Goal: Transaction & Acquisition: Book appointment/travel/reservation

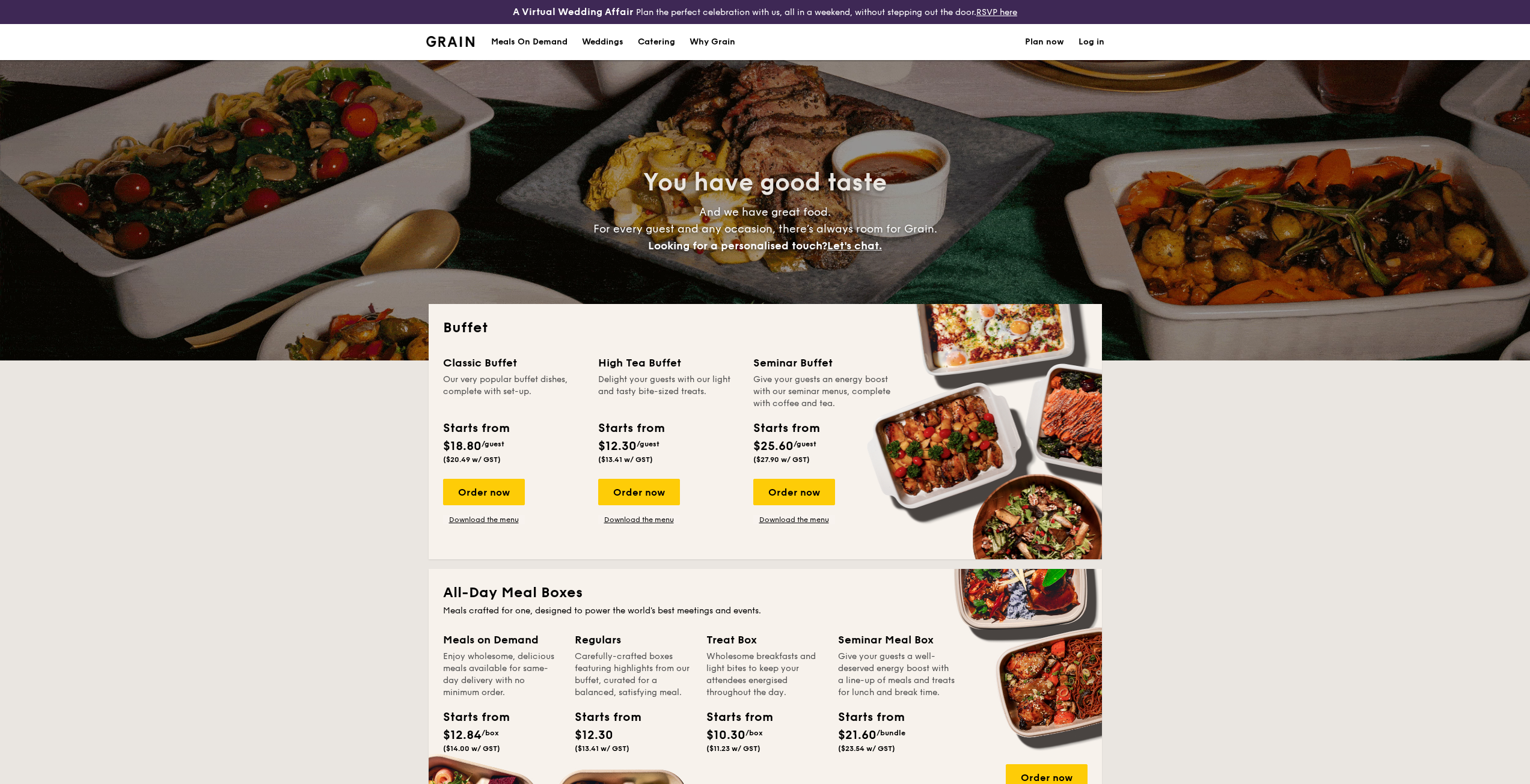
select select
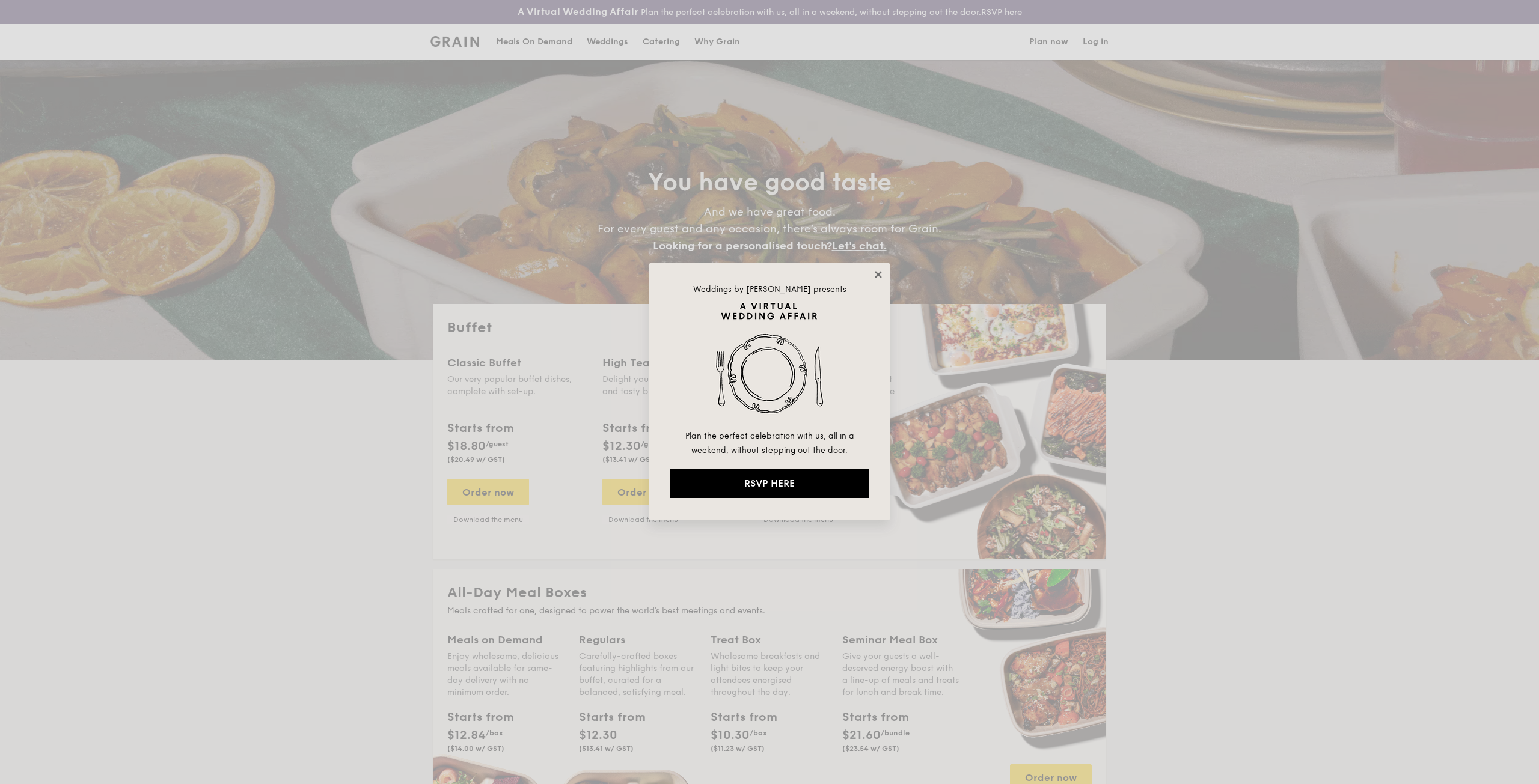
click at [880, 275] on icon at bounding box center [878, 274] width 11 height 11
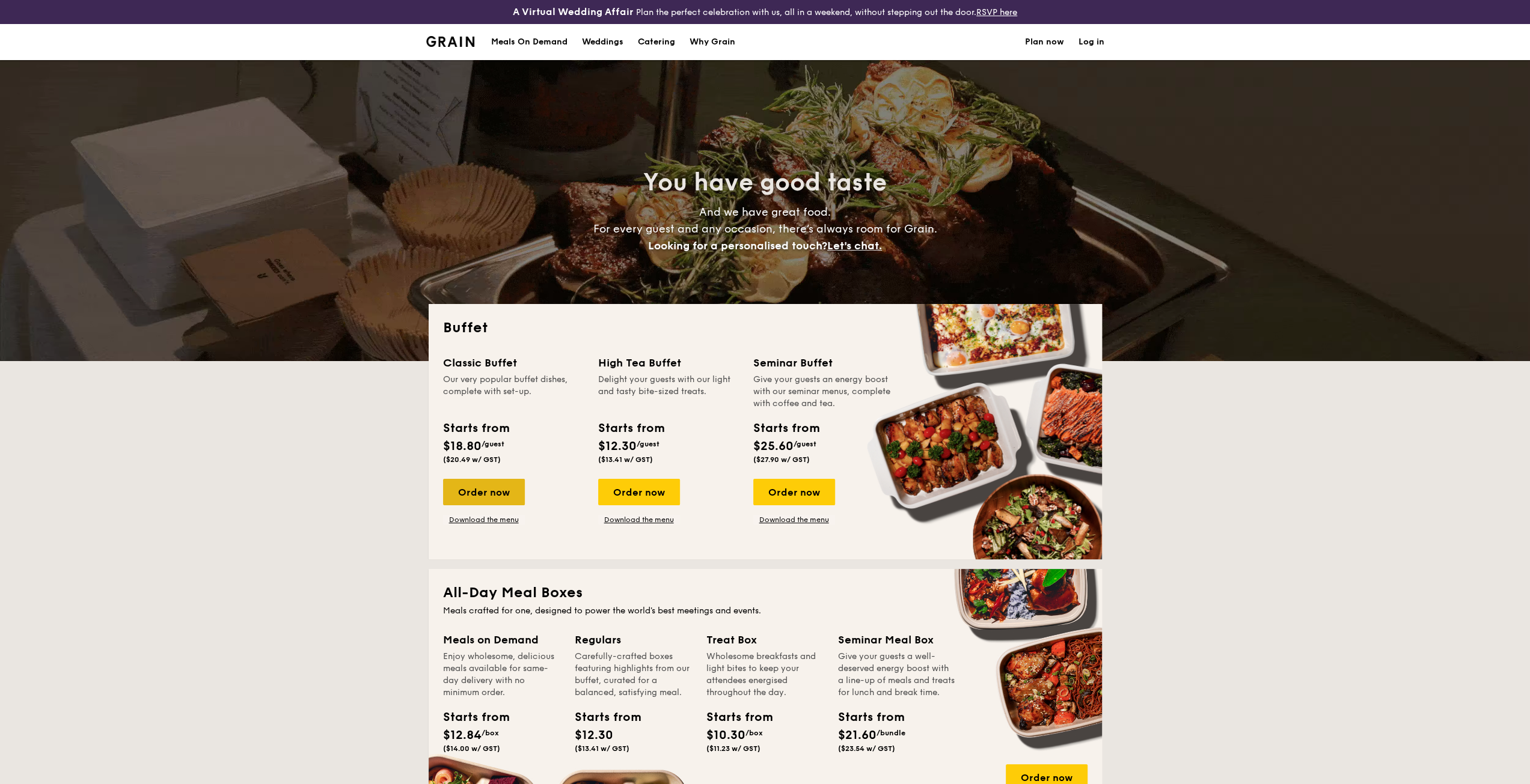
click at [488, 495] on div "Order now" at bounding box center [483, 492] width 82 height 27
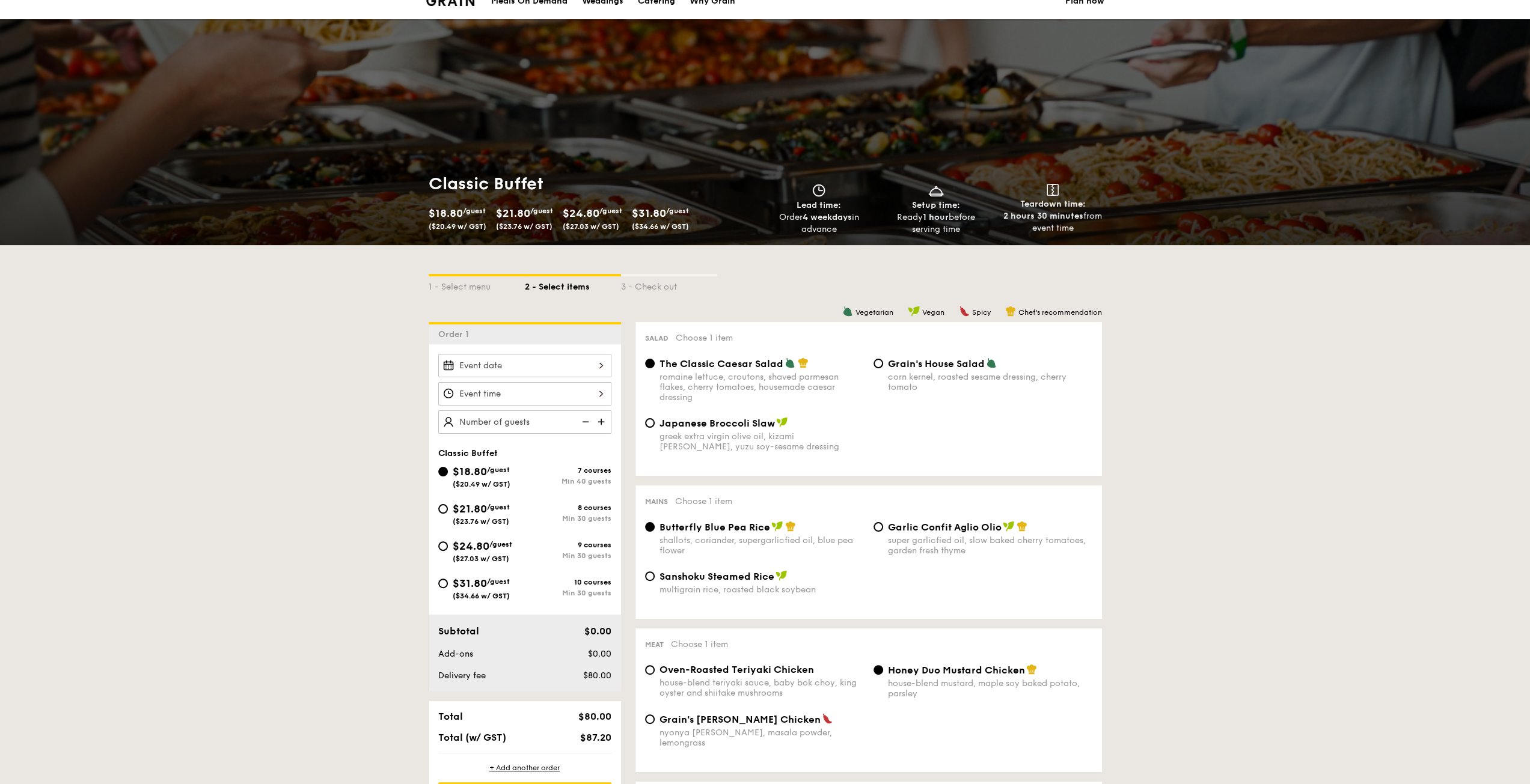
scroll to position [60, 0]
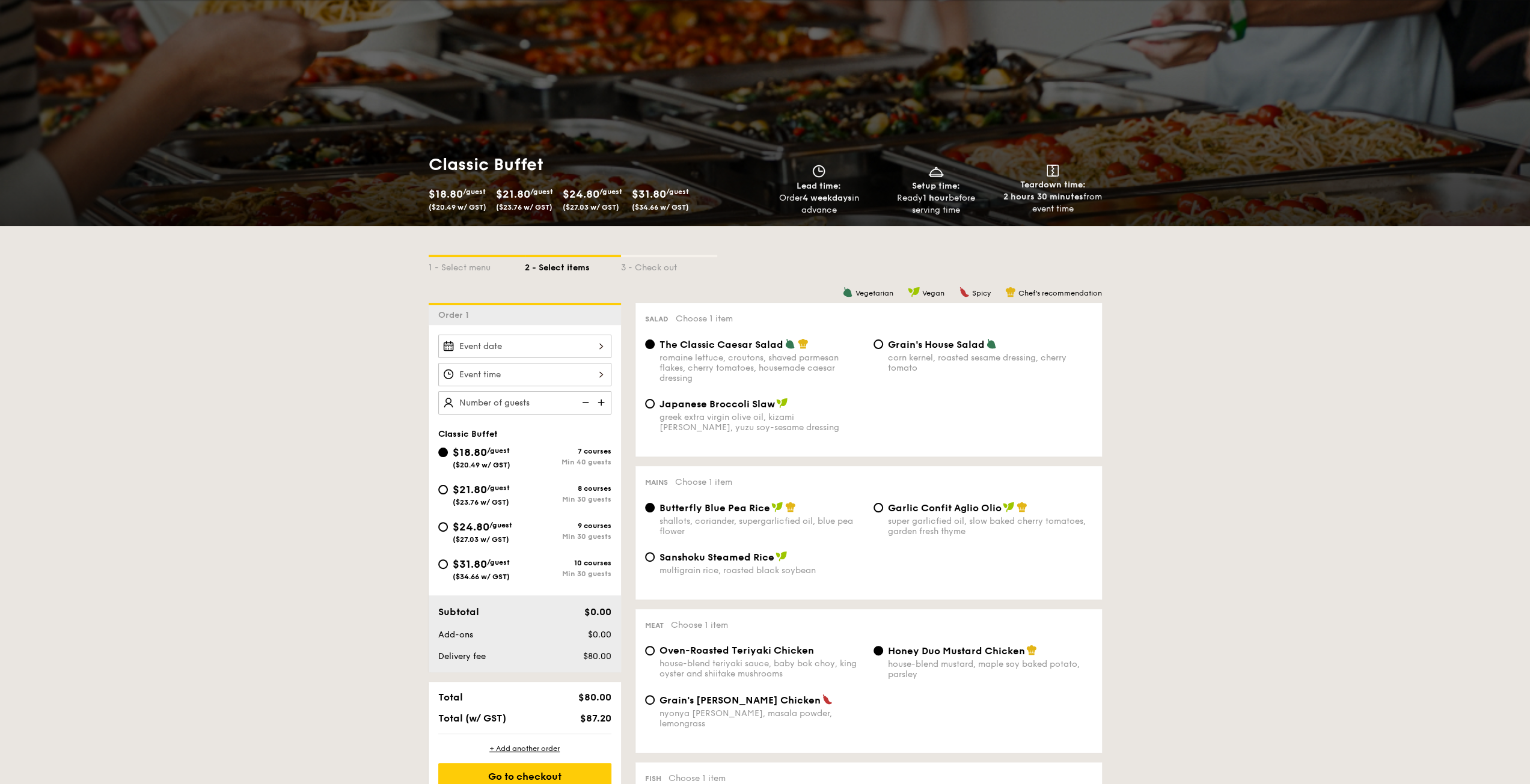
click at [540, 344] on div at bounding box center [525, 346] width 173 height 24
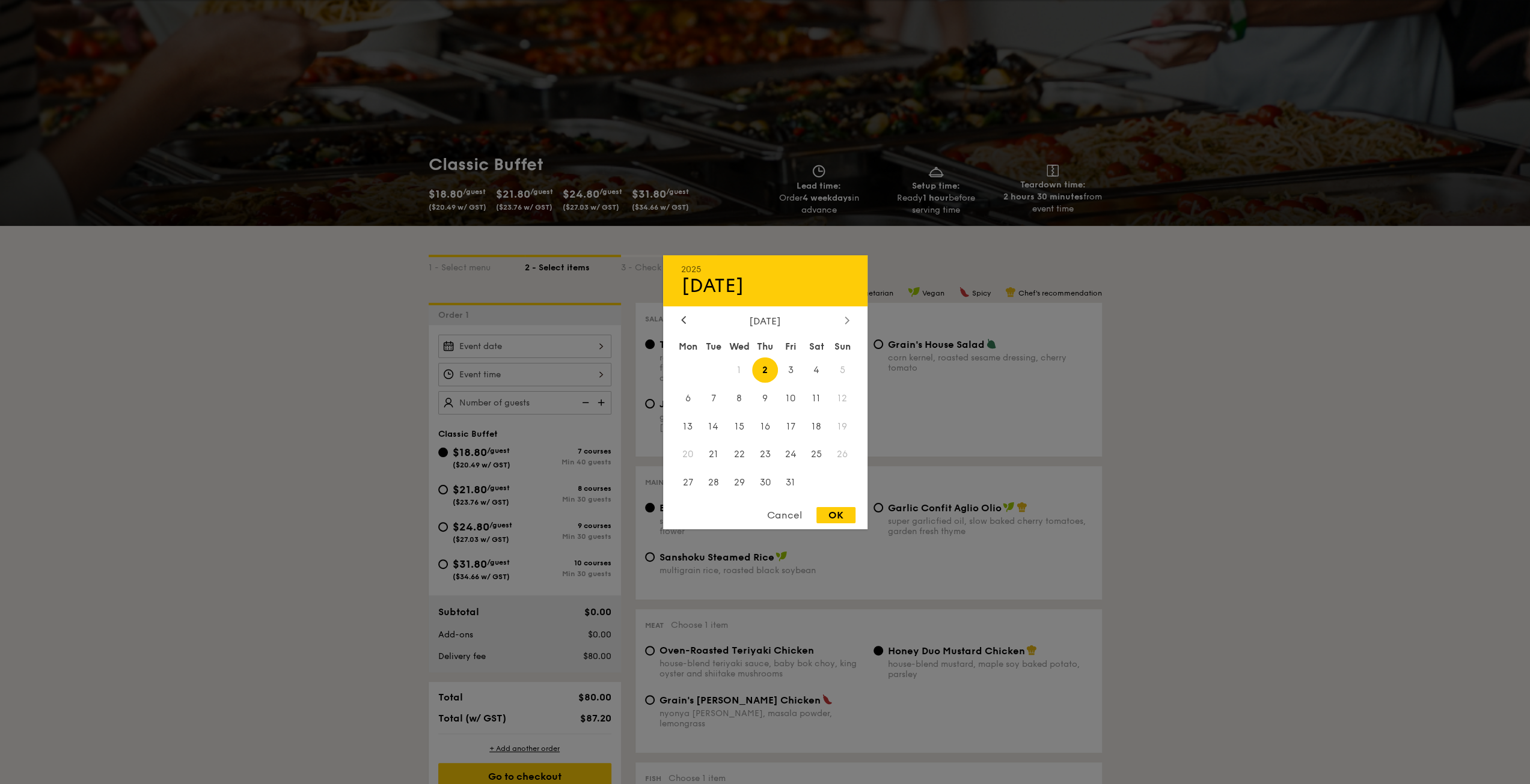
click at [845, 322] on icon at bounding box center [847, 320] width 5 height 8
click at [811, 431] on span "15" at bounding box center [816, 426] width 26 height 26
click at [839, 518] on div "OK" at bounding box center [835, 516] width 39 height 17
type input "[DATE]"
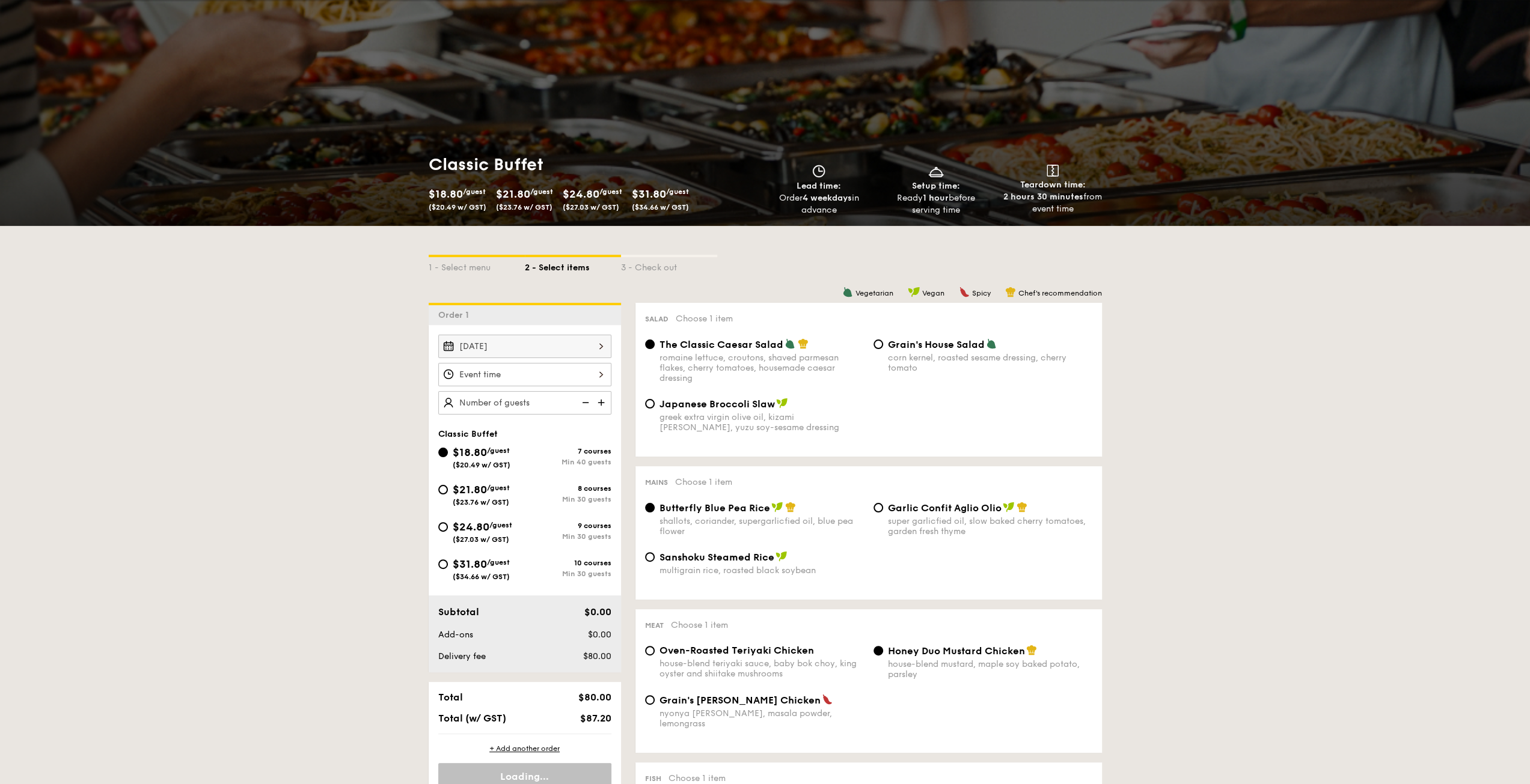
click at [507, 371] on div at bounding box center [525, 375] width 173 height 24
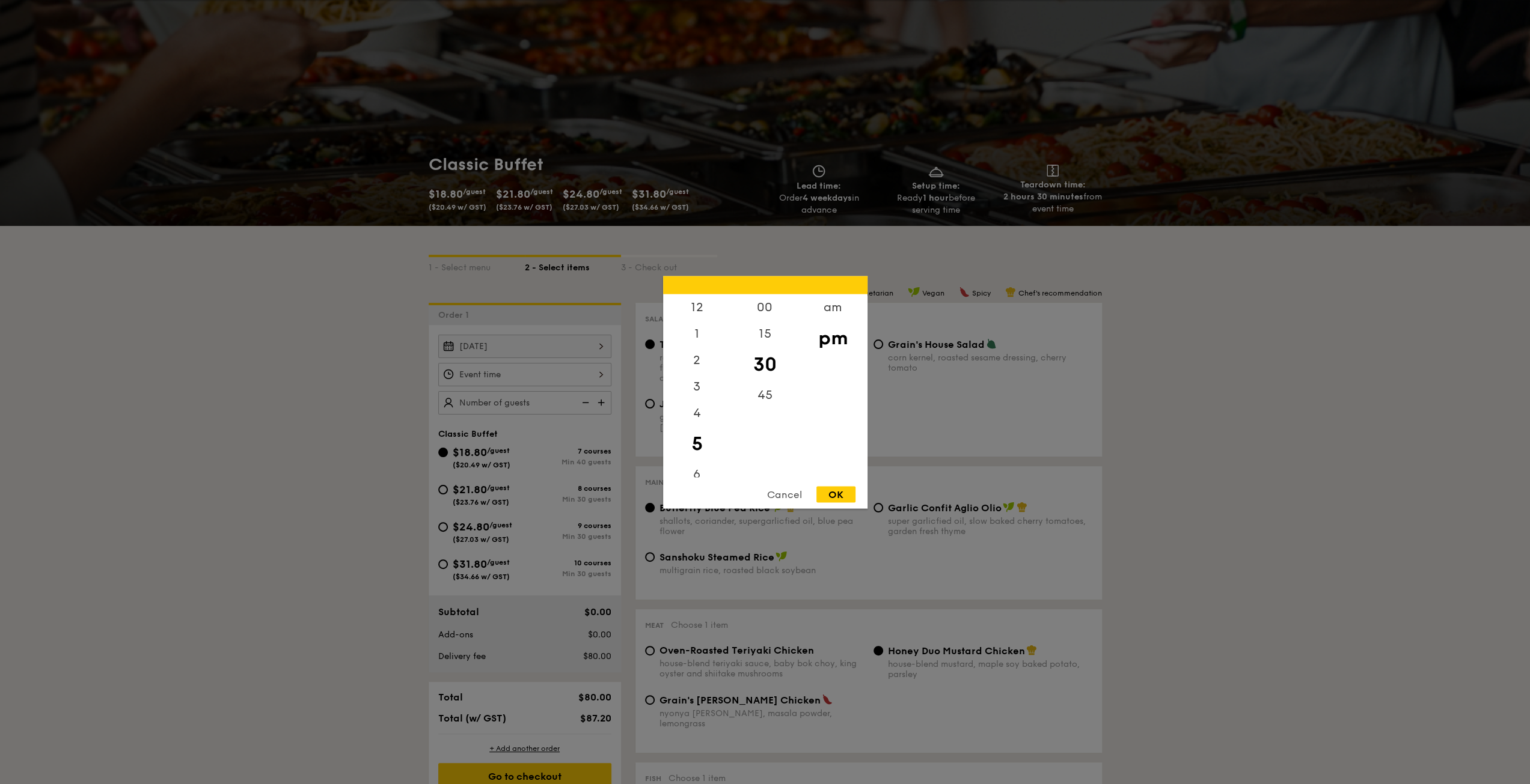
click at [839, 491] on div "OK" at bounding box center [835, 494] width 39 height 17
type input "5:30PM"
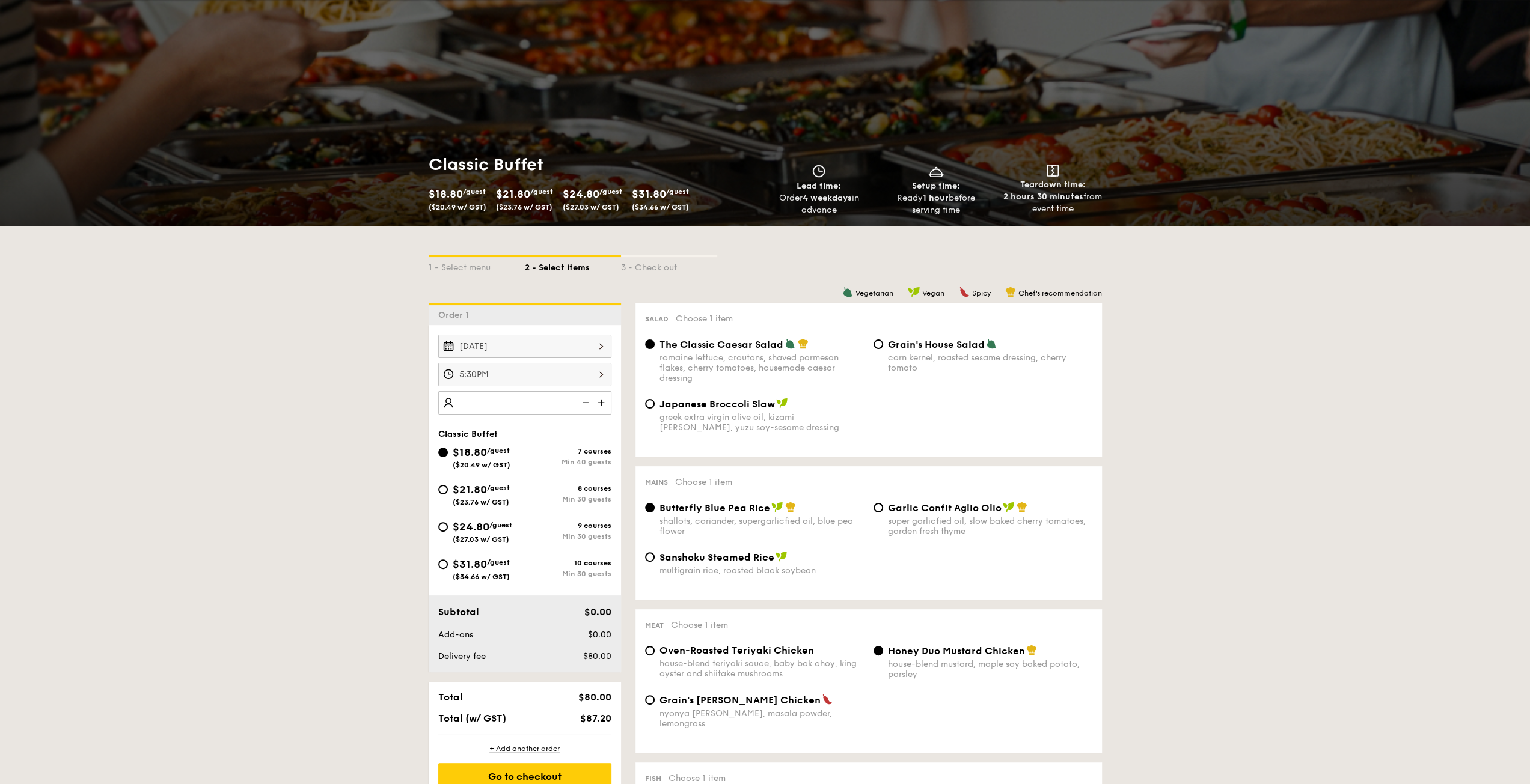
click at [604, 397] on img at bounding box center [602, 402] width 18 height 23
type input "40 guests"
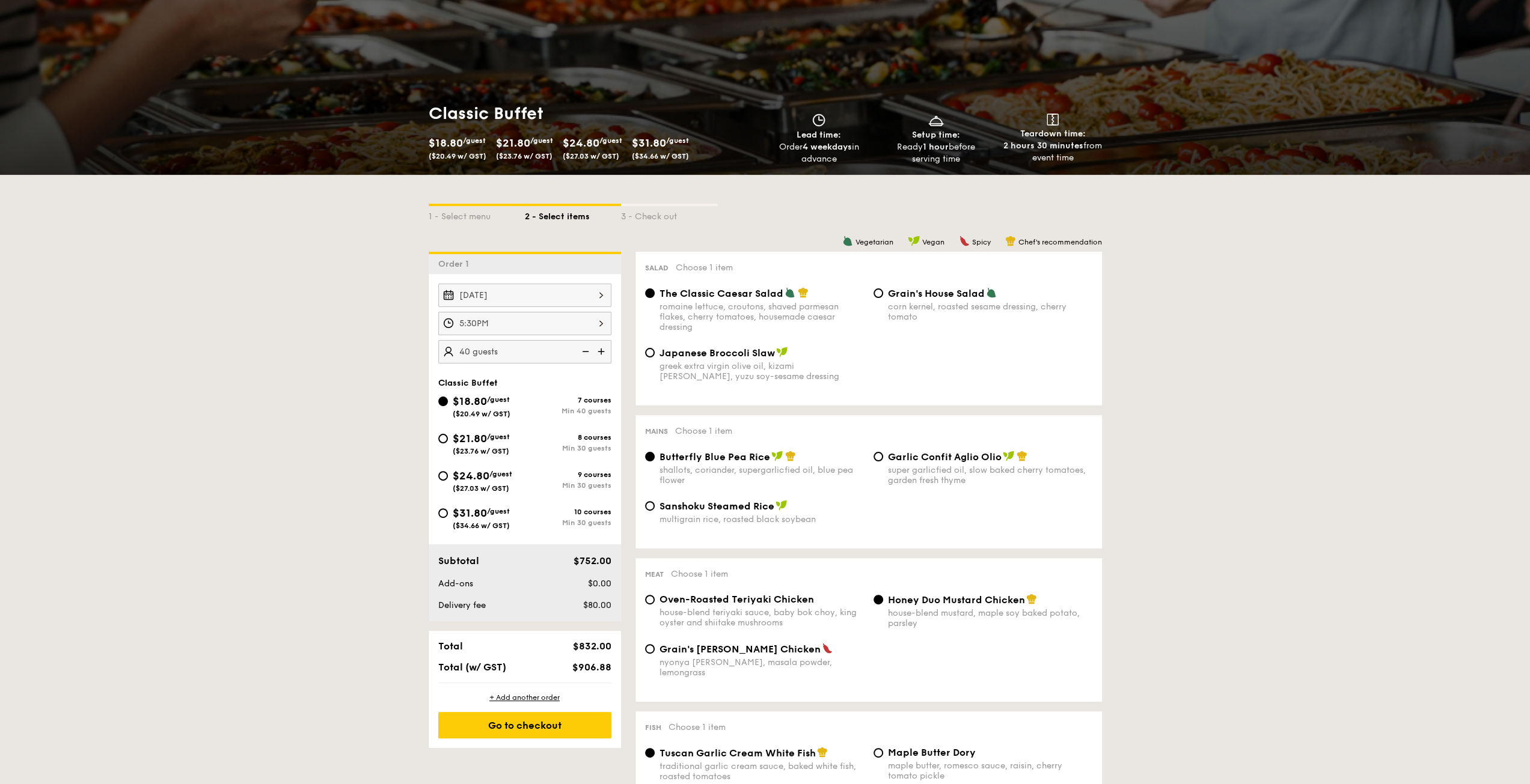
scroll to position [120, 0]
